Goal: Information Seeking & Learning: Stay updated

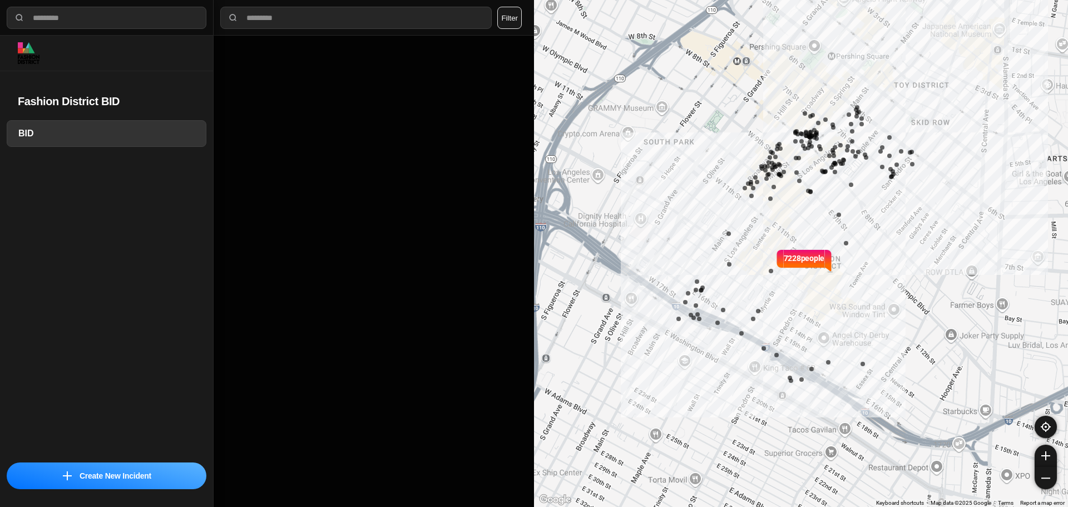
select select "*"
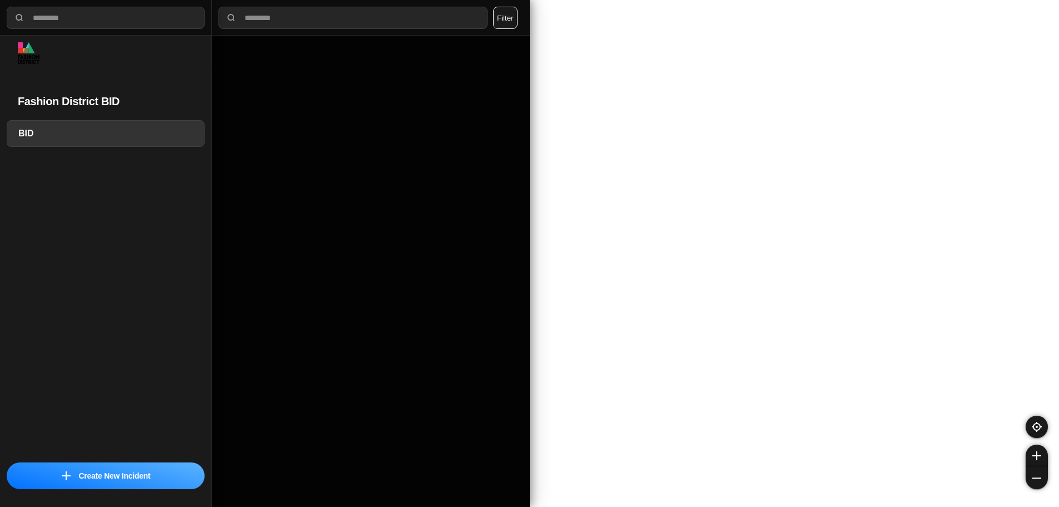
select select "*"
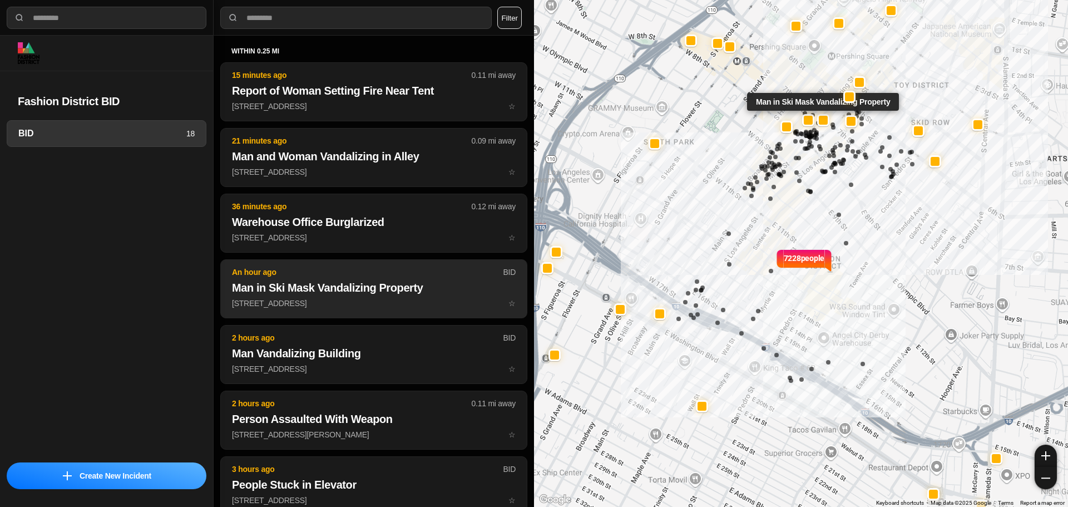
click at [371, 298] on p "210 W 7th St ☆" at bounding box center [374, 302] width 284 height 11
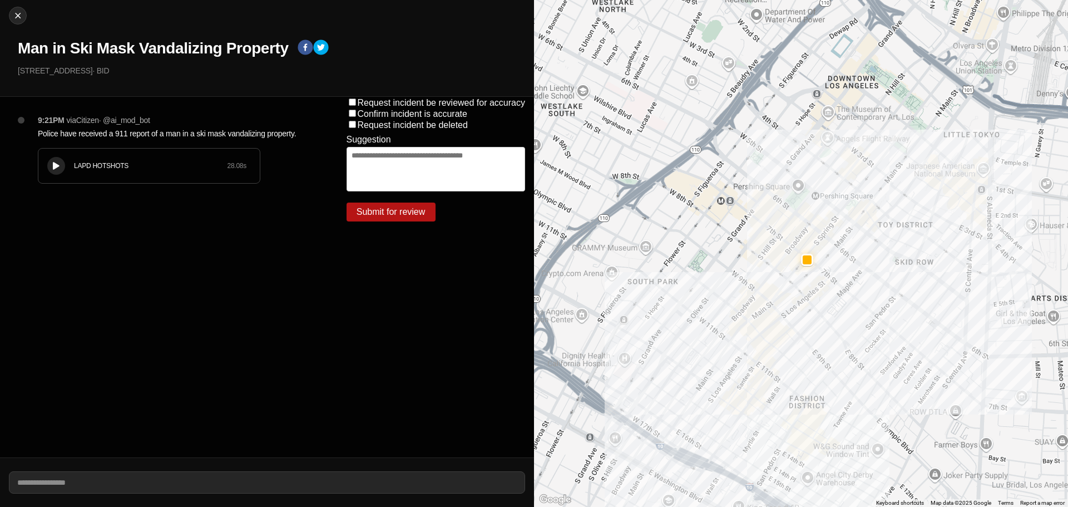
click at [97, 172] on div "LAPD HOTSHOTS 28.08 s" at bounding box center [148, 165] width 221 height 34
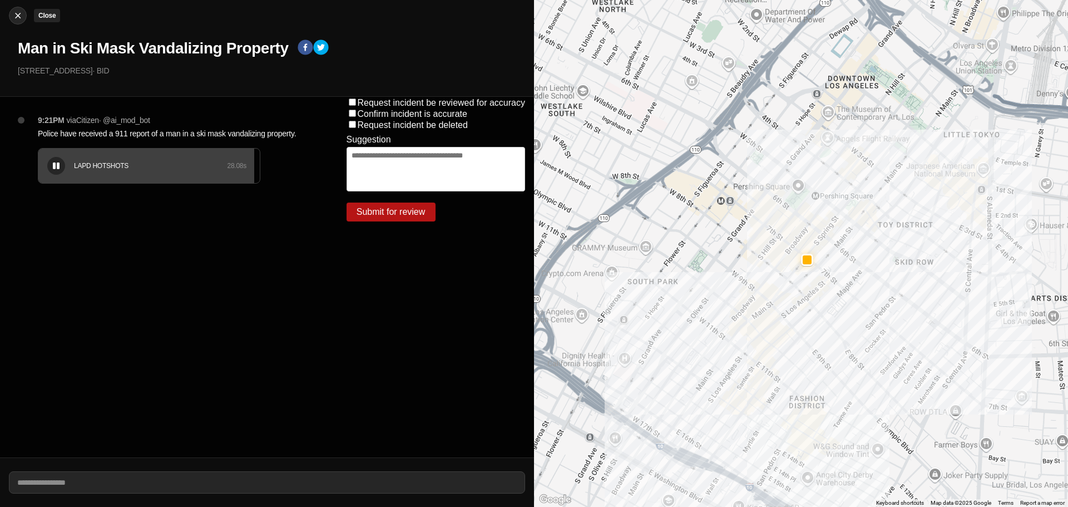
click at [23, 15] on img at bounding box center [17, 15] width 11 height 11
select select "*"
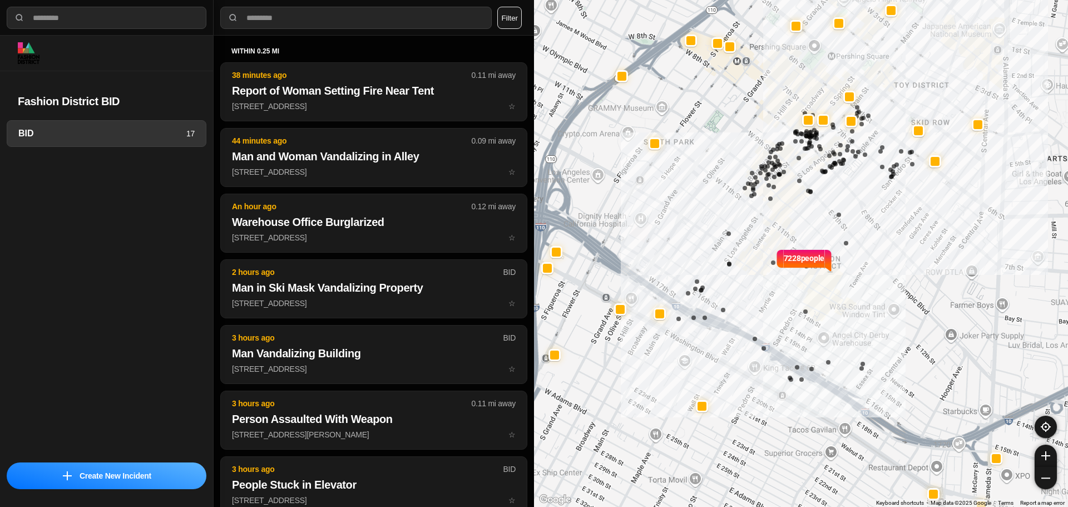
select select "*"
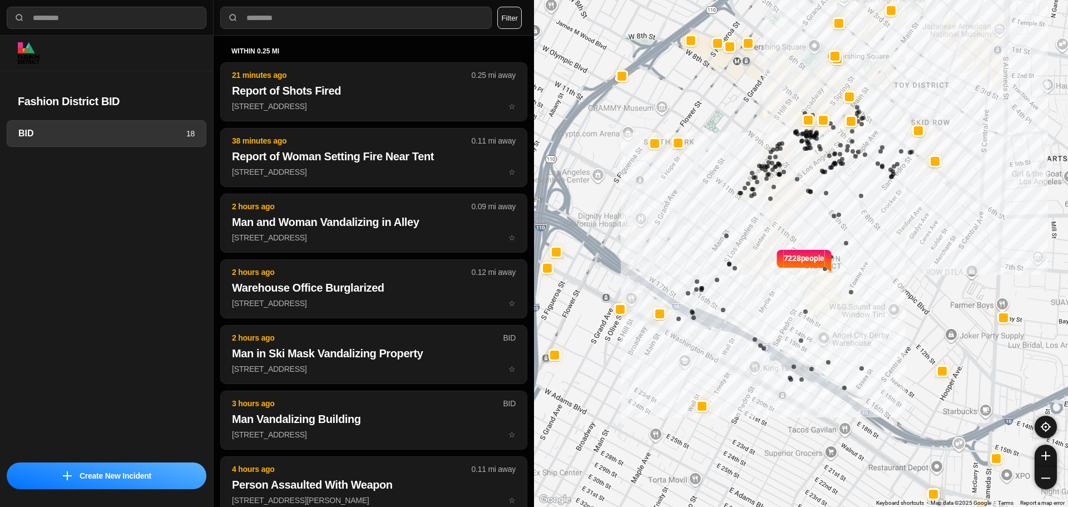
select select "*"
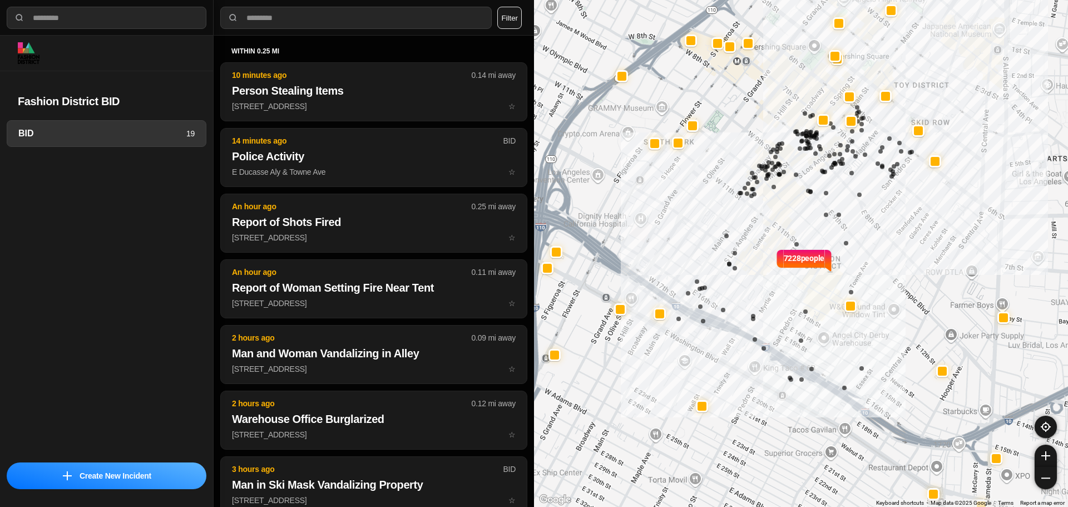
select select "*"
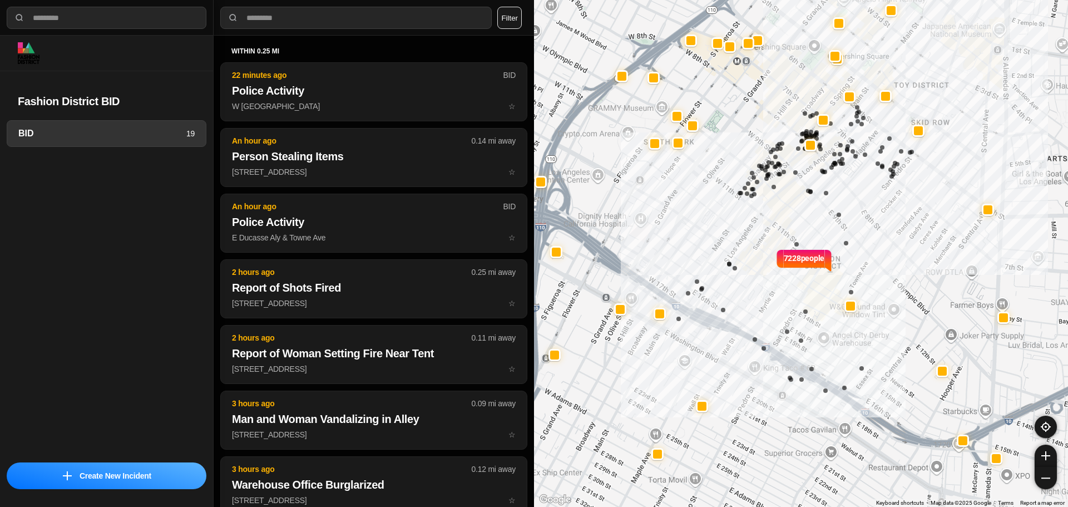
select select "*"
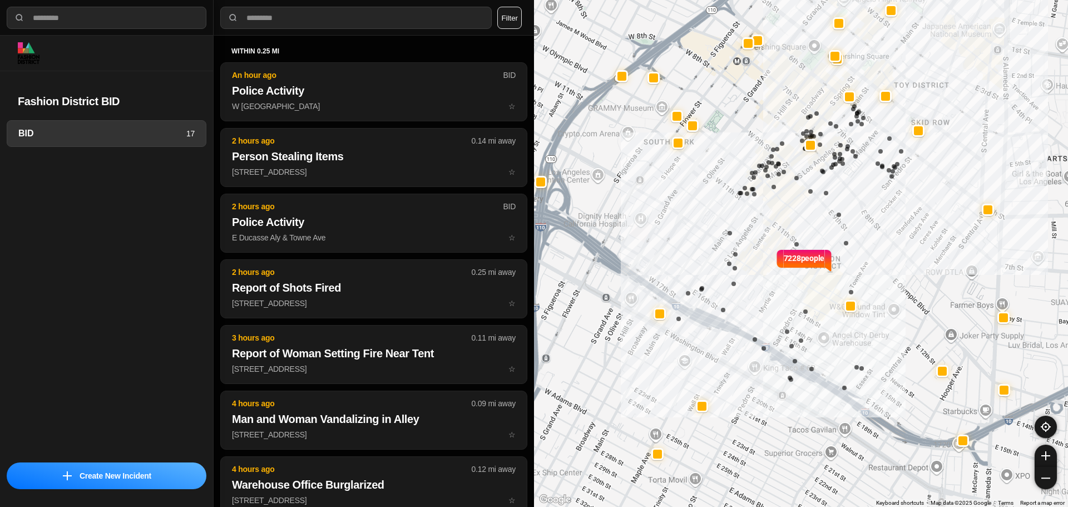
select select "*"
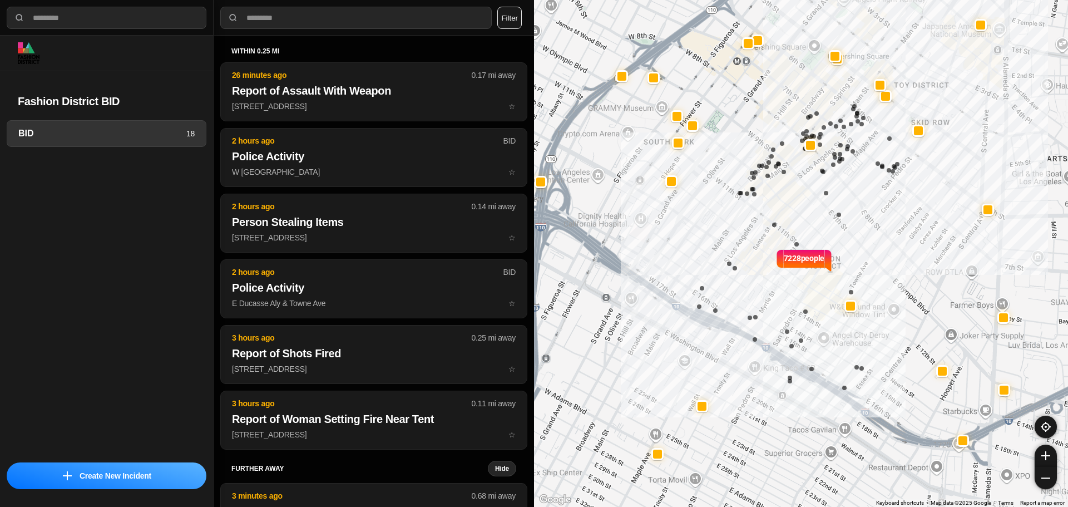
select select "*"
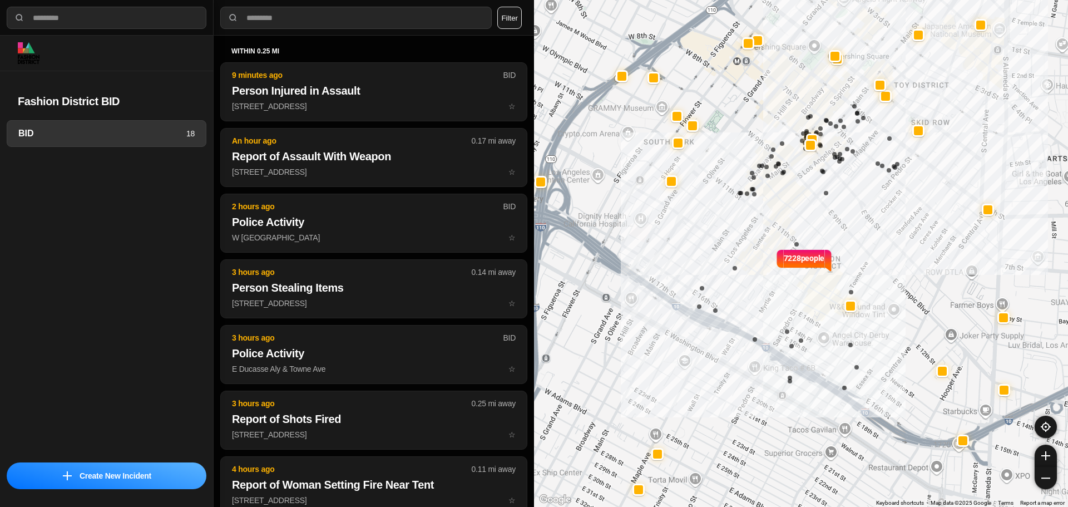
select select "*"
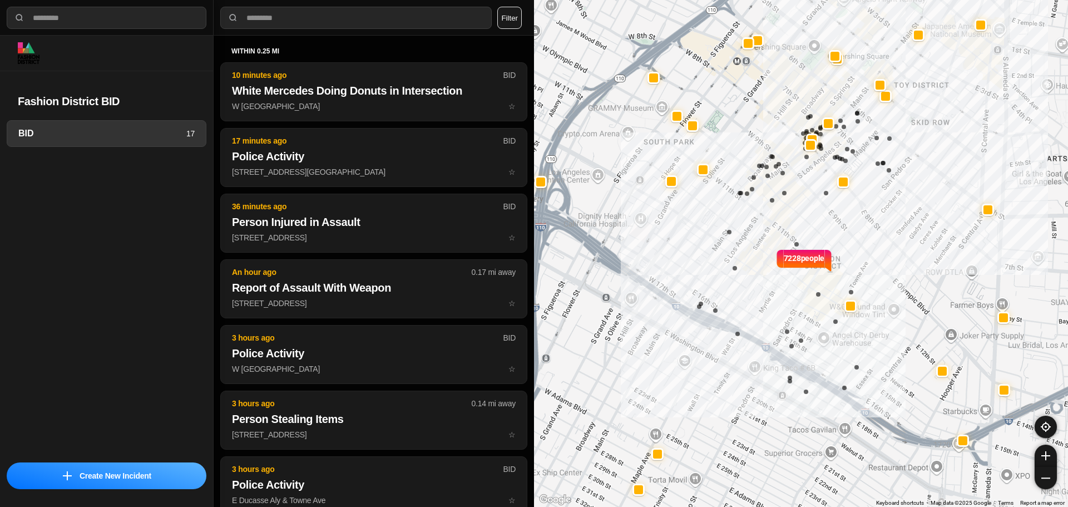
select select "*"
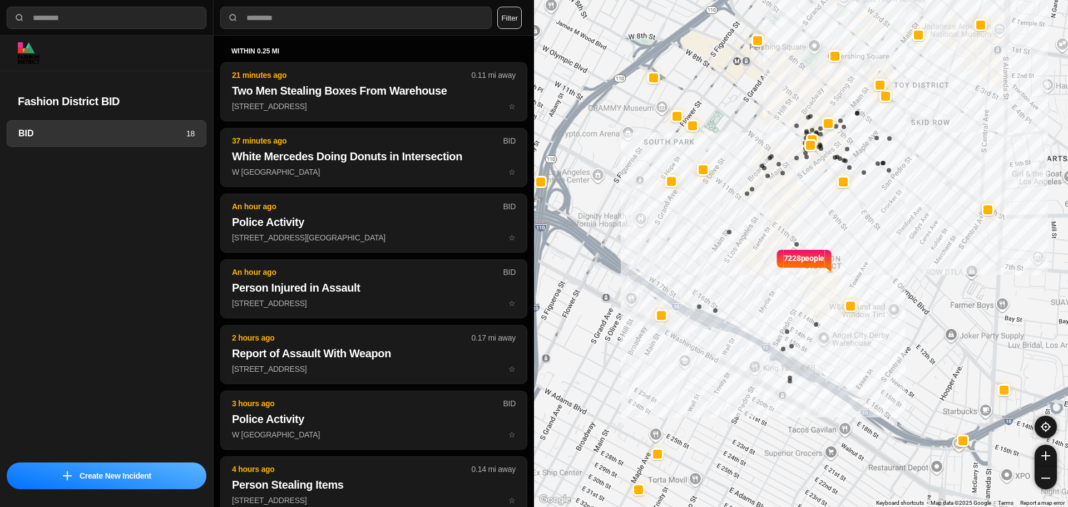
select select "*"
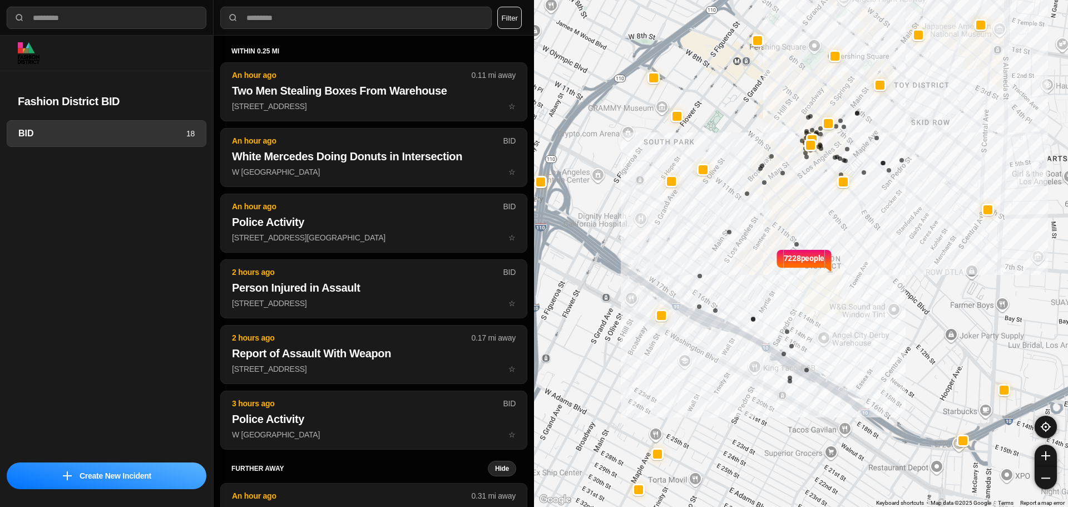
select select "*"
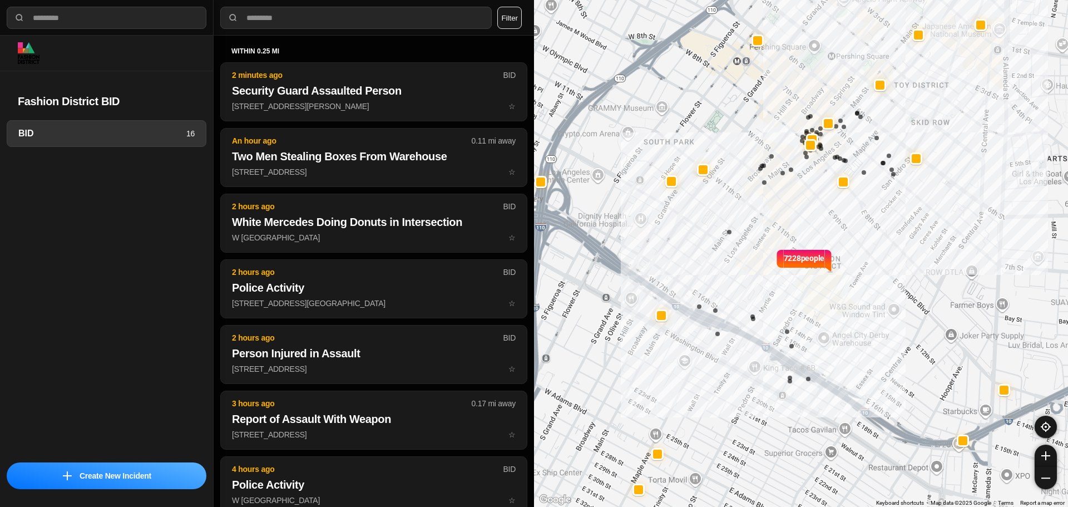
select select "*"
